Goal: Task Accomplishment & Management: Complete application form

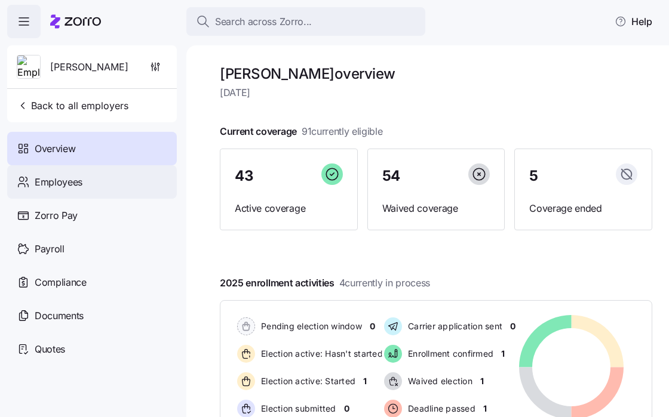
click at [66, 185] on span "Employees" at bounding box center [59, 182] width 48 height 15
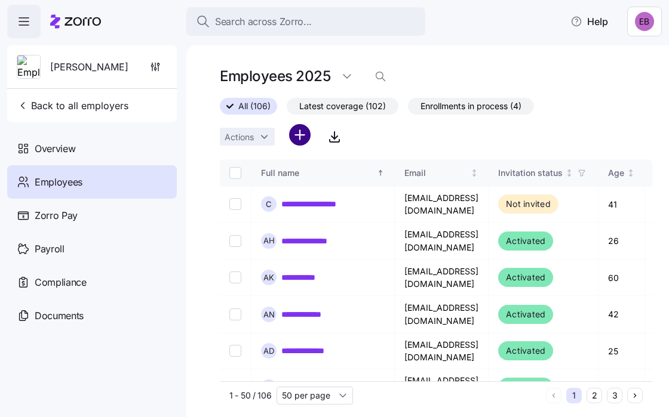
click at [303, 135] on html "**********" at bounding box center [334, 205] width 669 height 410
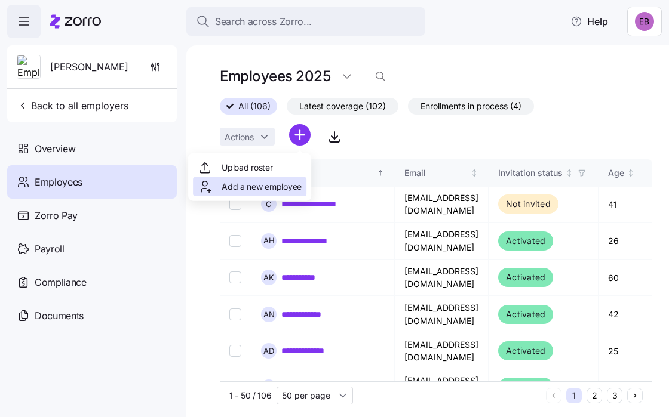
click at [258, 183] on span "Add a new employee" at bounding box center [261, 187] width 80 height 12
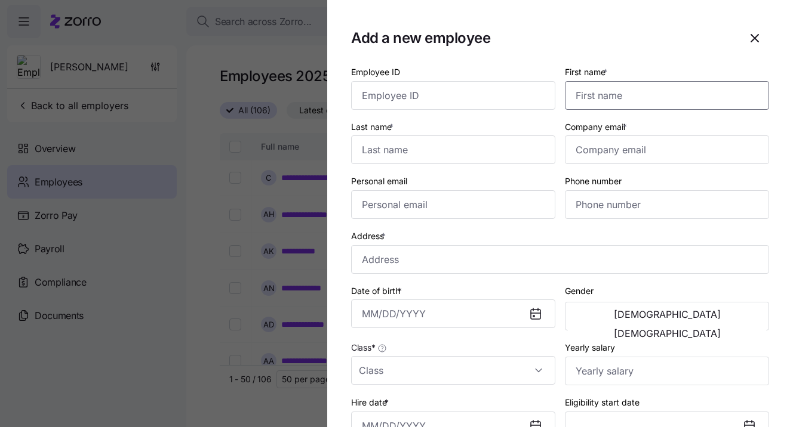
click at [593, 91] on input "First name *" at bounding box center [667, 95] width 204 height 29
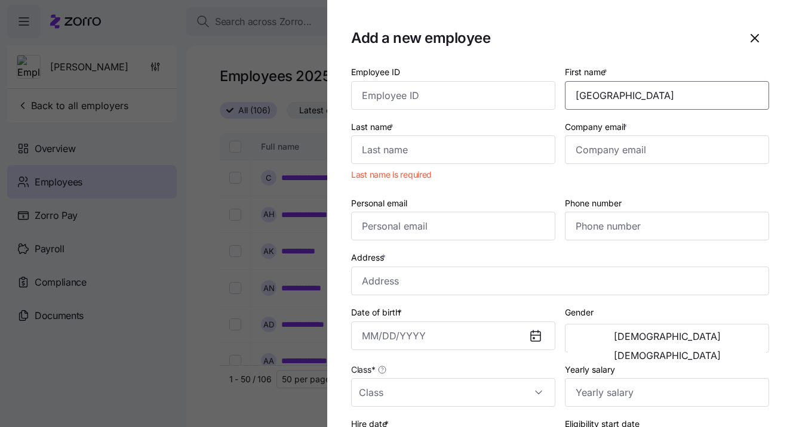
type input "[GEOGRAPHIC_DATA]"
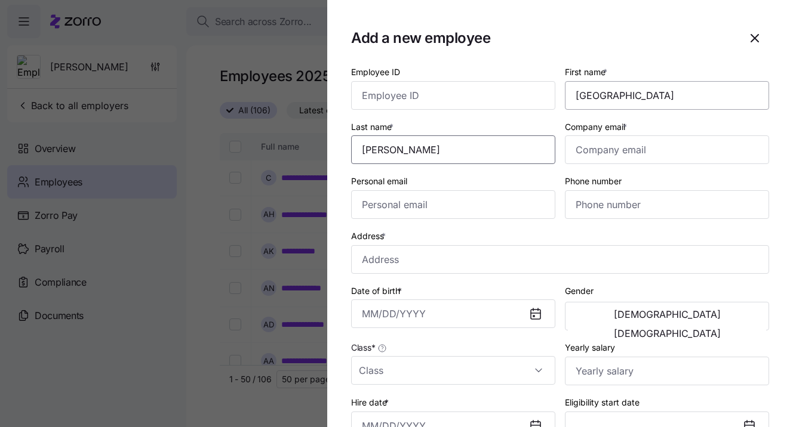
type input "[PERSON_NAME]"
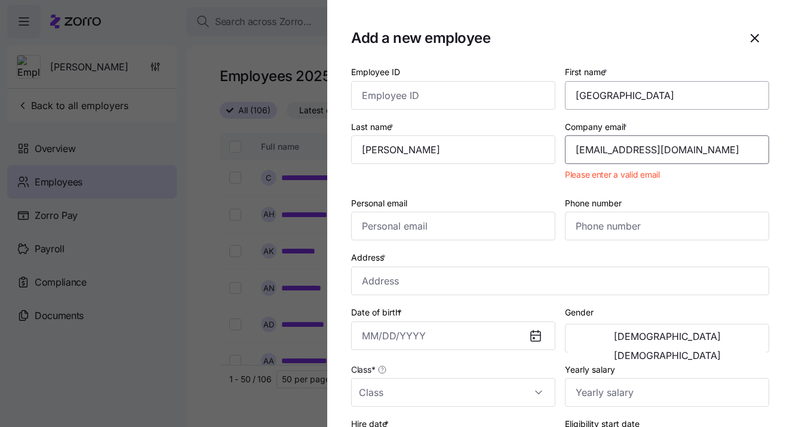
type input "[EMAIL_ADDRESS][DOMAIN_NAME]"
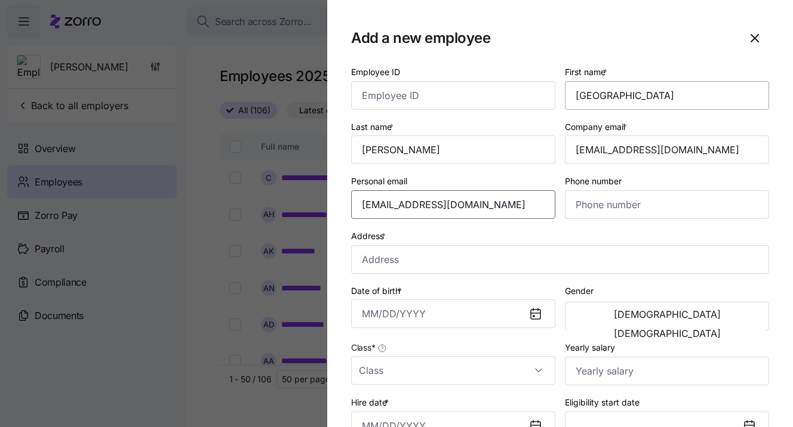
type input "[EMAIL_ADDRESS][DOMAIN_NAME]"
type input "[PHONE_NUMBER]"
click at [471, 258] on input "Address *" at bounding box center [560, 259] width 418 height 29
type input "[STREET_ADDRESS]"
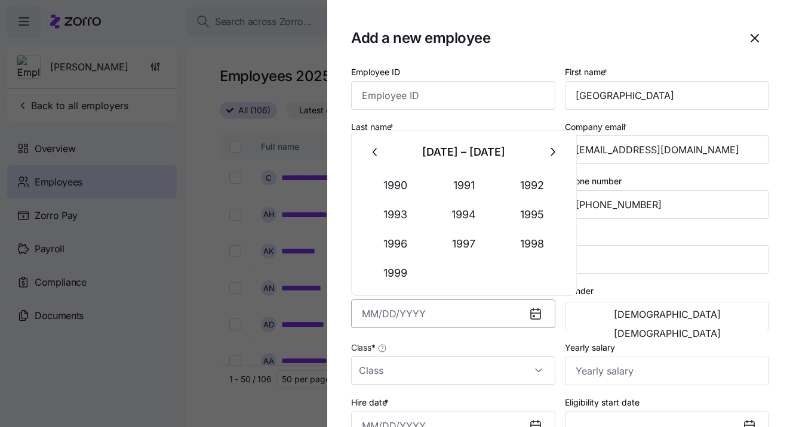
click at [446, 312] on input "Date of birth *" at bounding box center [453, 314] width 204 height 29
type input "[DATE]"
click at [668, 329] on span "[DEMOGRAPHIC_DATA]" at bounding box center [667, 334] width 107 height 10
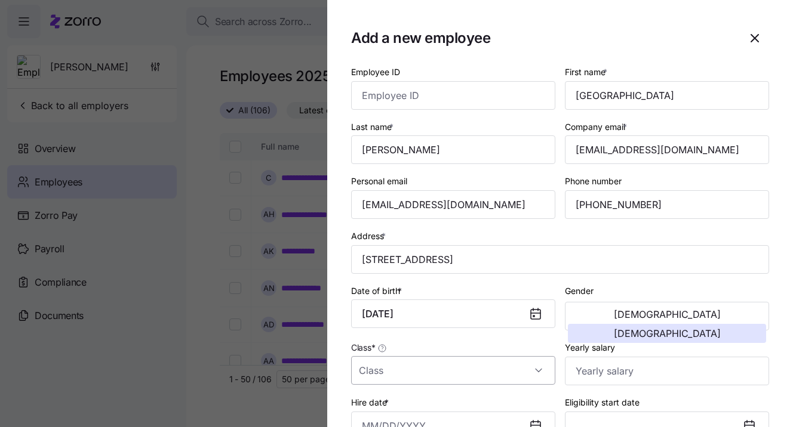
click at [449, 372] on input "Class *" at bounding box center [453, 370] width 204 height 29
click at [427, 401] on div "All Employees" at bounding box center [451, 407] width 190 height 25
type input "All Employees"
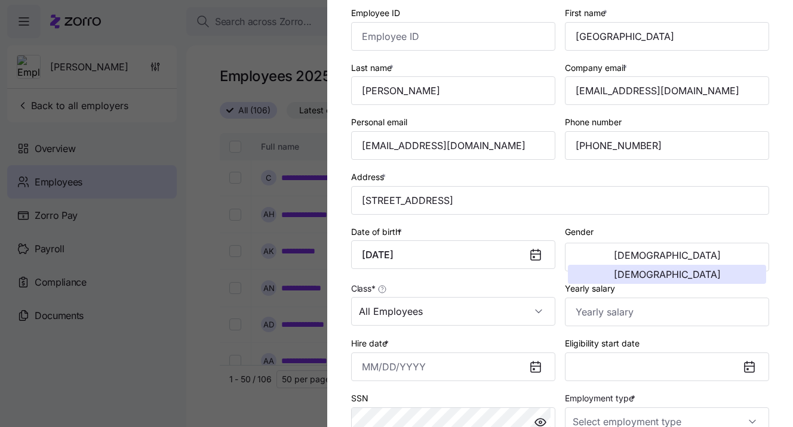
scroll to position [178, 0]
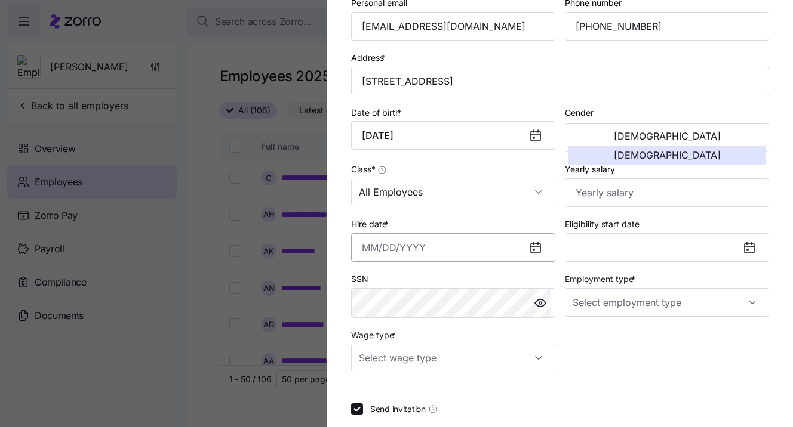
click at [362, 246] on input "Hire date *" at bounding box center [453, 247] width 204 height 29
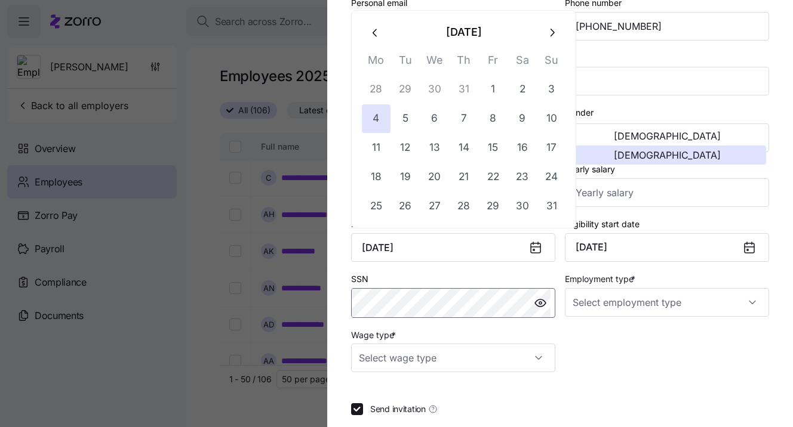
type input "[DATE]"
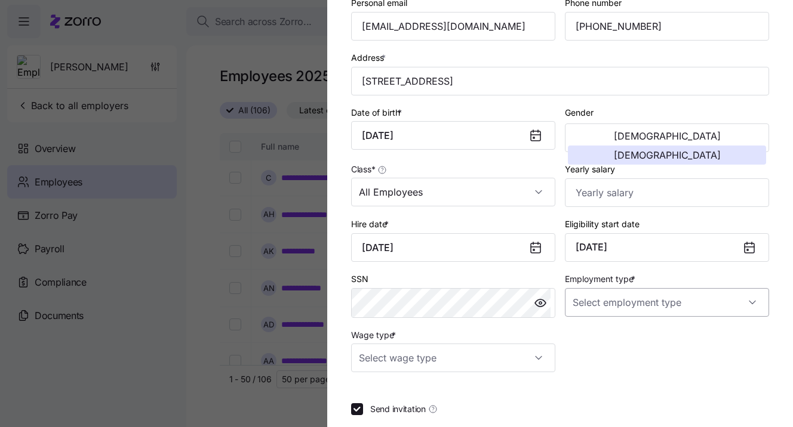
click at [575, 303] on input "Employment type *" at bounding box center [667, 302] width 204 height 29
click at [586, 337] on span "Full Time" at bounding box center [591, 338] width 35 height 13
type input "Full Time"
click at [497, 364] on input "Wage type *" at bounding box center [453, 358] width 204 height 29
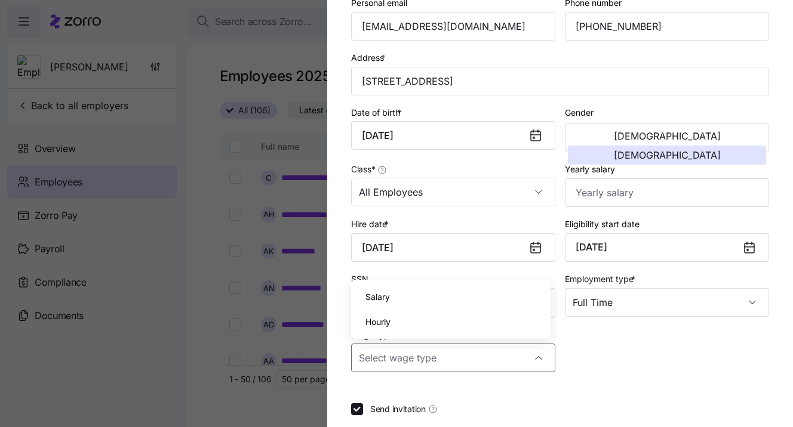
click at [399, 320] on div "Hourly" at bounding box center [451, 322] width 190 height 25
type input "Hourly"
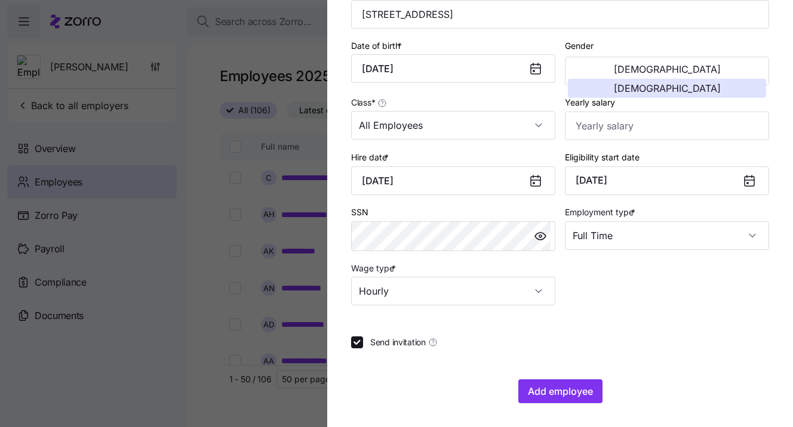
scroll to position [245, 0]
click at [559, 389] on span "Add employee" at bounding box center [560, 391] width 65 height 14
